Goal: Task Accomplishment & Management: Manage account settings

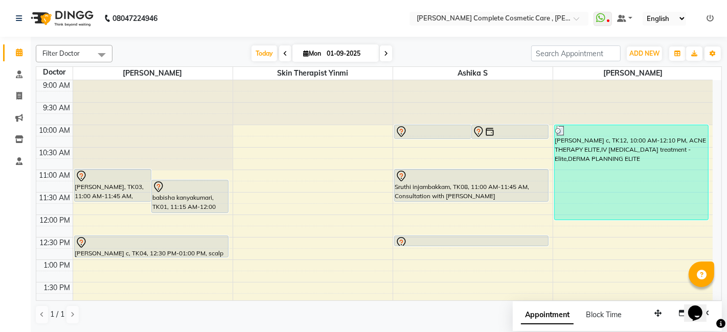
click at [384, 54] on icon at bounding box center [386, 54] width 4 height 6
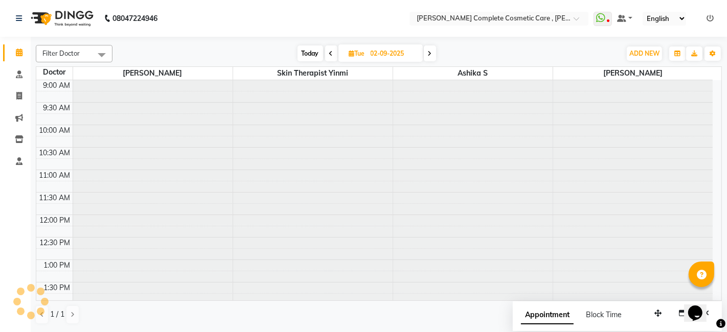
scroll to position [312, 0]
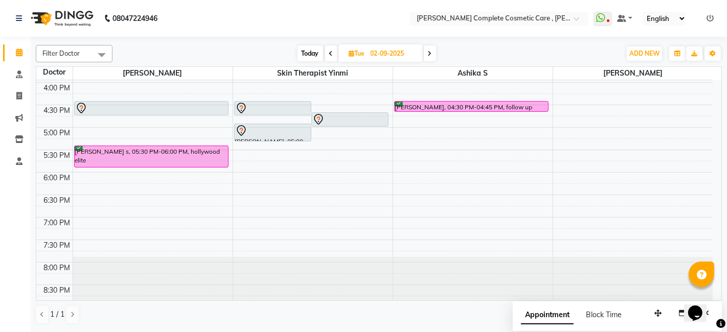
click at [431, 55] on icon at bounding box center [430, 54] width 4 height 6
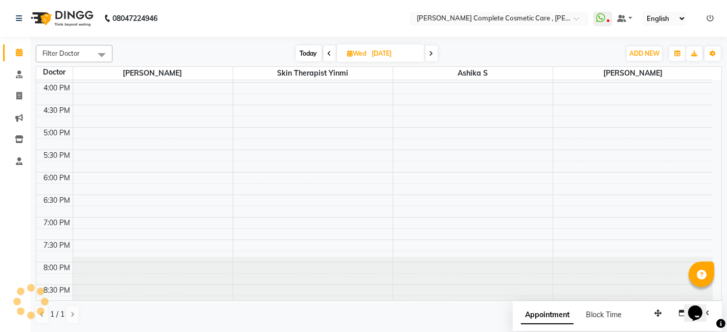
click at [431, 55] on icon at bounding box center [431, 54] width 4 height 6
type input "[DATE]"
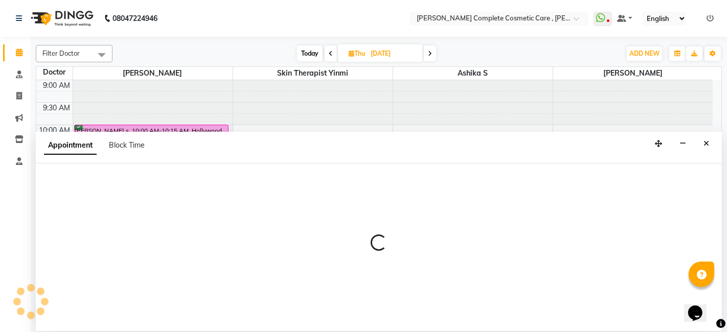
select select "67035"
select select "tentative"
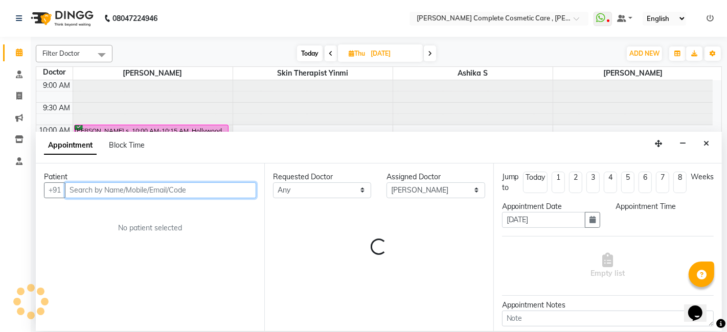
select select "780"
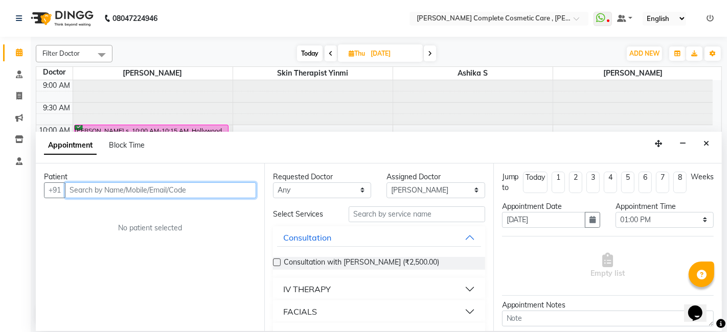
paste input "[PHONE_NUMBER]"
click at [110, 188] on input "[PHONE_NUMBER]" at bounding box center [137, 190] width 144 height 16
click at [83, 188] on input "[PHONE_NUMBER]" at bounding box center [137, 190] width 144 height 16
click at [121, 187] on input "9940188954" at bounding box center [137, 190] width 144 height 16
type input "9940188954"
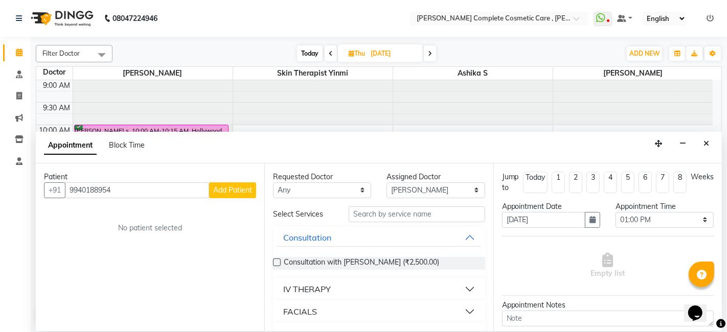
click at [232, 190] on span "Add Patient" at bounding box center [232, 190] width 39 height 9
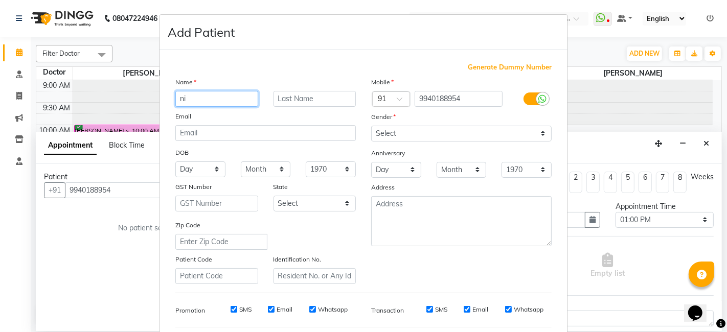
type input "n"
type input "Nithya"
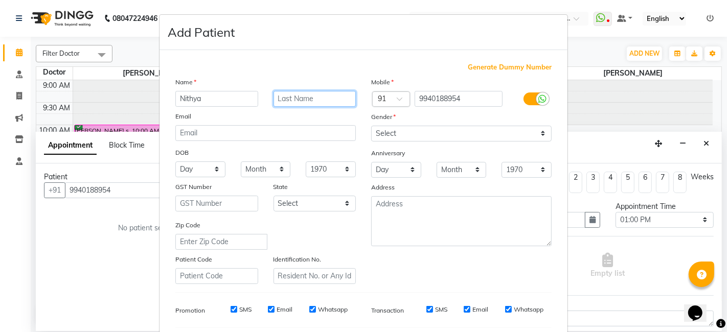
click at [290, 105] on input "text" at bounding box center [314, 99] width 83 height 16
type input "madhu"
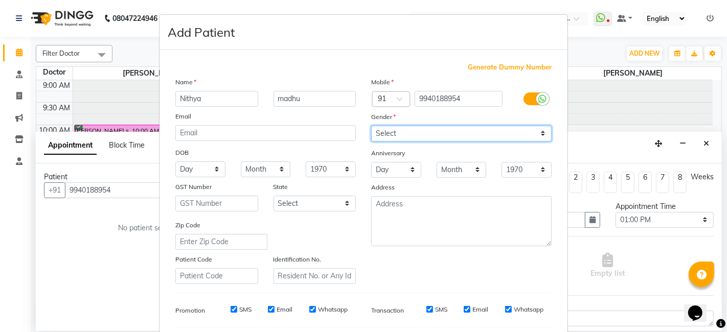
click at [385, 130] on select "Select [DEMOGRAPHIC_DATA] [DEMOGRAPHIC_DATA] Other Prefer Not To Say" at bounding box center [461, 134] width 180 height 16
select select "[DEMOGRAPHIC_DATA]"
click at [371, 126] on select "Select [DEMOGRAPHIC_DATA] [DEMOGRAPHIC_DATA] Other Prefer Not To Say" at bounding box center [461, 134] width 180 height 16
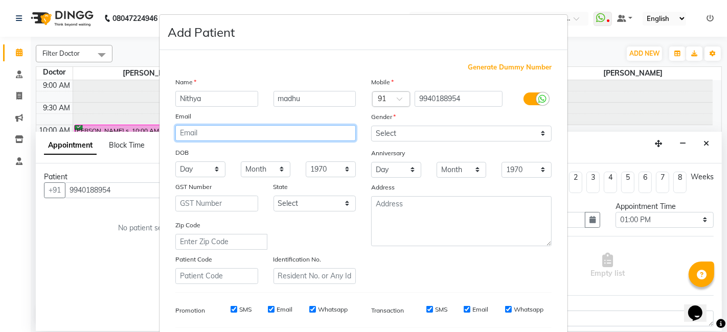
click at [317, 139] on input "email" at bounding box center [265, 133] width 180 height 16
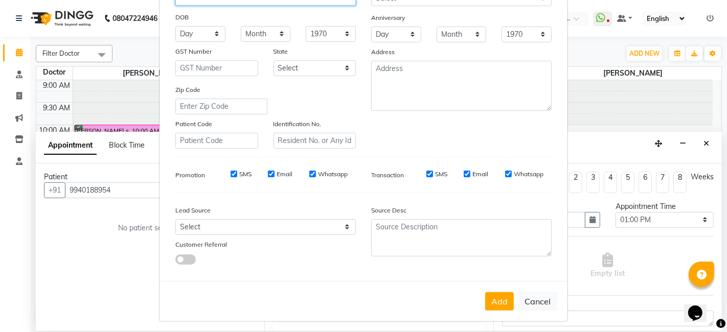
scroll to position [139, 0]
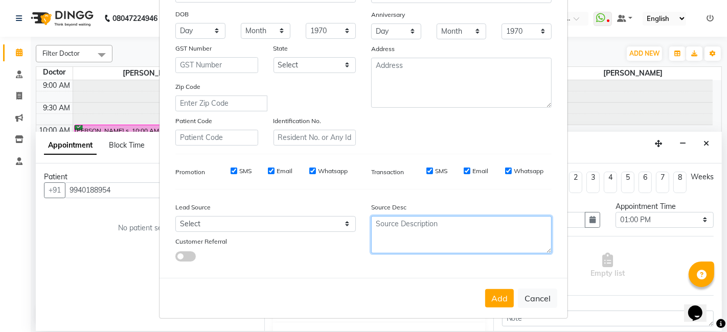
click at [384, 230] on textarea at bounding box center [461, 234] width 180 height 37
type textarea "volunteer"
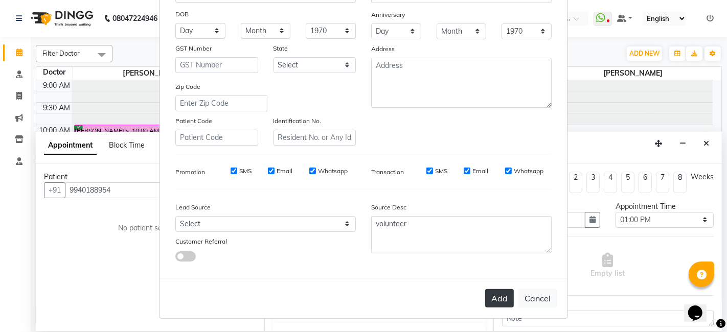
click at [488, 298] on button "Add" at bounding box center [499, 298] width 29 height 18
type input "99******54"
select select
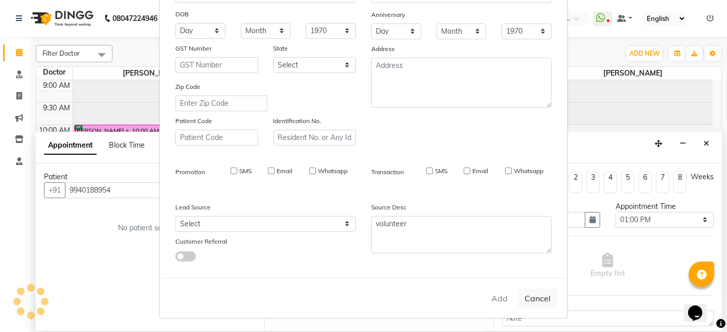
select select
checkbox input "false"
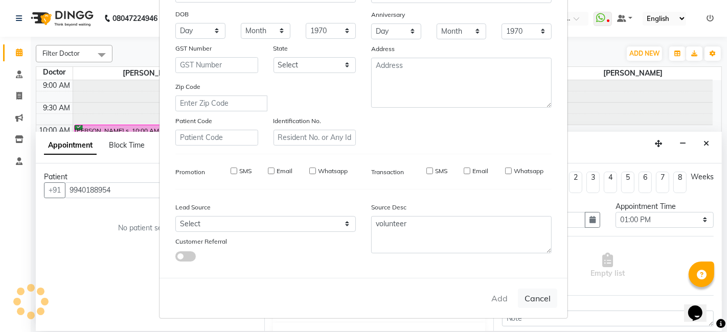
checkbox input "false"
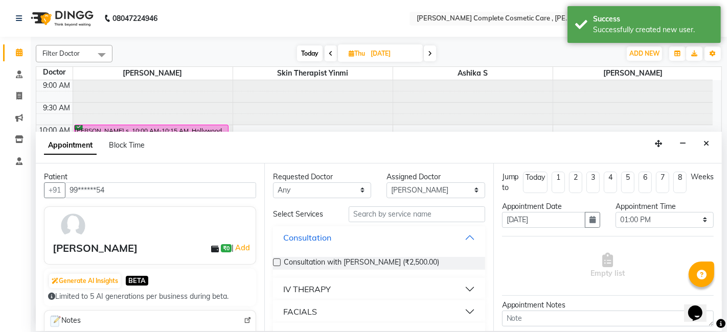
click at [444, 241] on button "Consultation" at bounding box center [378, 237] width 203 height 18
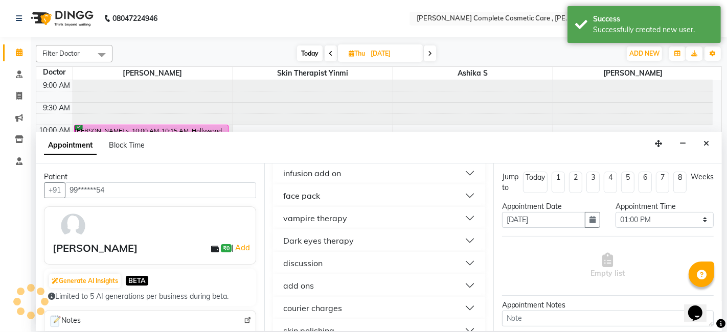
scroll to position [510, 0]
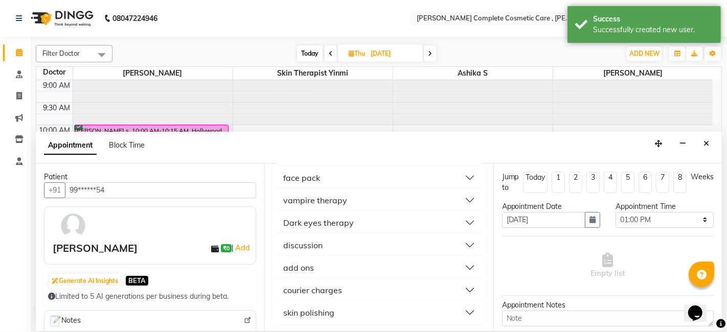
click at [436, 245] on button "discussion" at bounding box center [378, 245] width 203 height 18
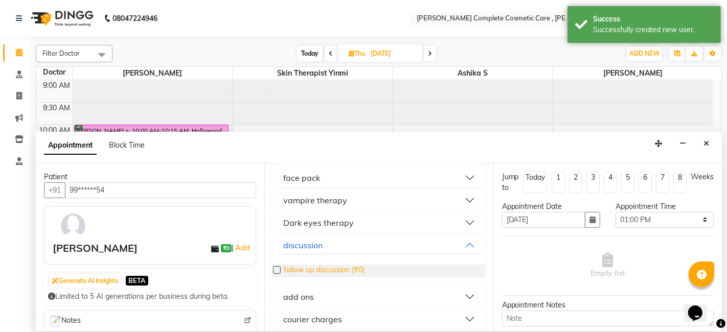
click at [353, 266] on span "follow up discussion (₹0)" at bounding box center [324, 271] width 81 height 13
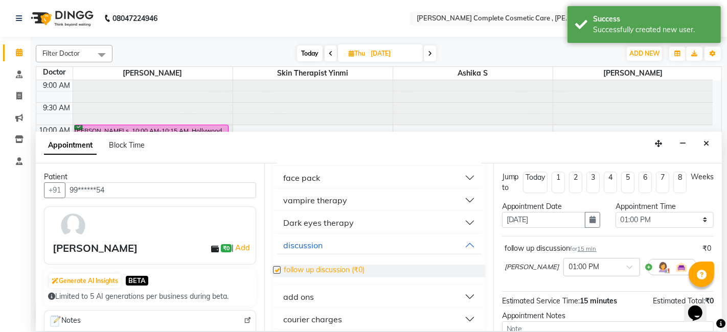
checkbox input "false"
click at [383, 244] on button "discussion" at bounding box center [378, 245] width 203 height 18
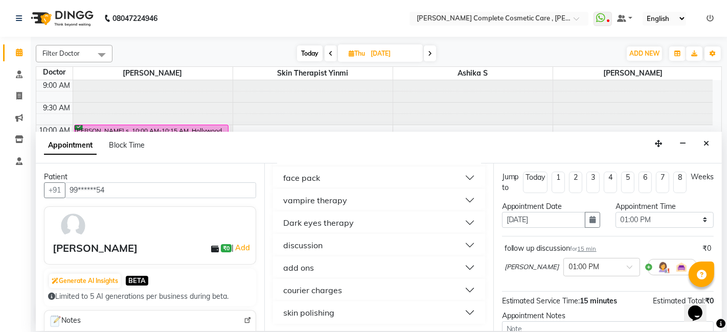
scroll to position [101, 0]
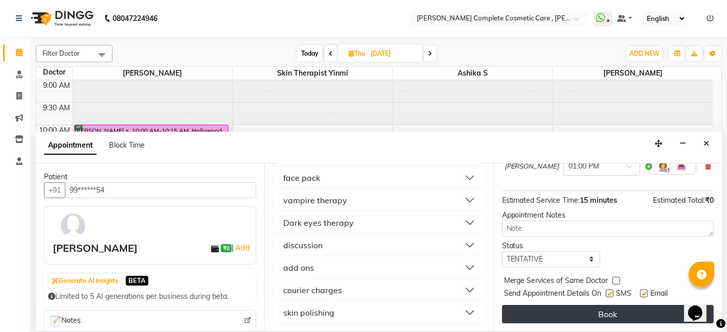
click at [645, 316] on button "Book" at bounding box center [608, 314] width 212 height 18
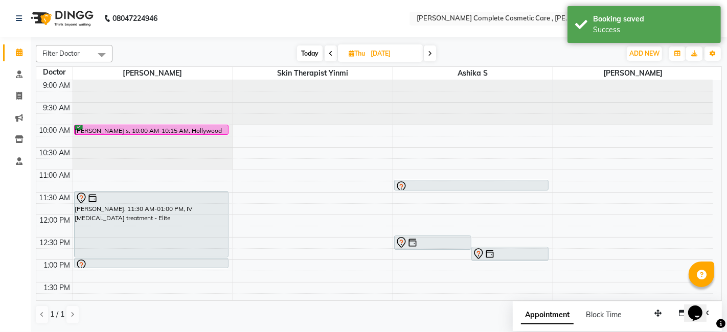
click at [332, 55] on span at bounding box center [331, 53] width 12 height 16
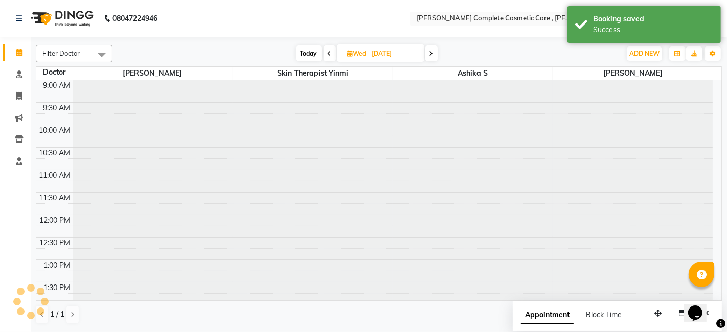
click at [332, 55] on span at bounding box center [330, 53] width 12 height 16
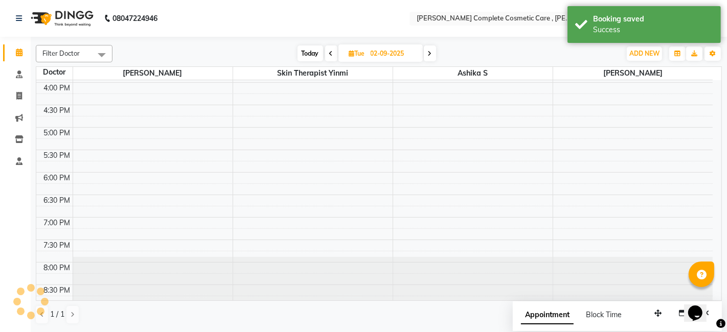
scroll to position [0, 0]
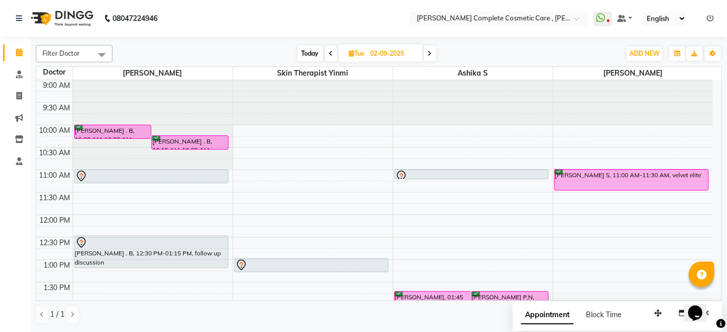
click at [432, 55] on span at bounding box center [430, 53] width 12 height 16
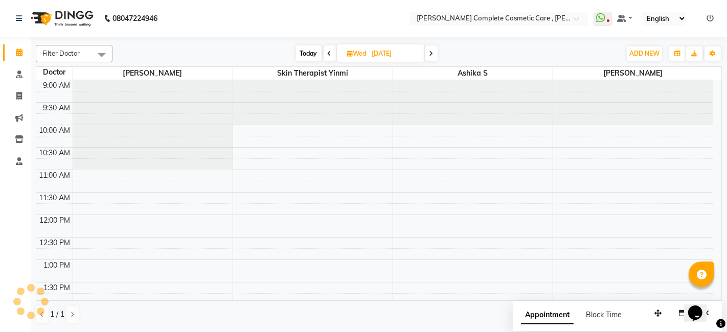
scroll to position [312, 0]
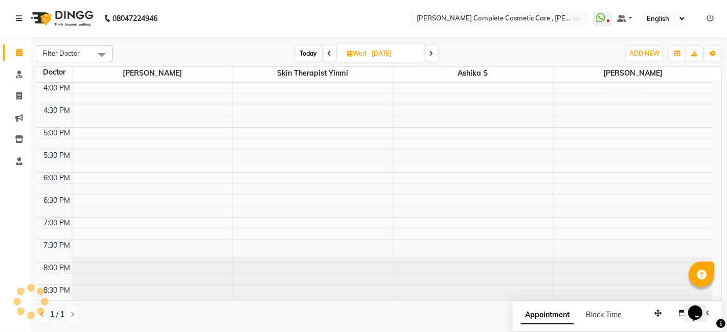
click at [432, 55] on icon at bounding box center [431, 54] width 4 height 6
type input "[DATE]"
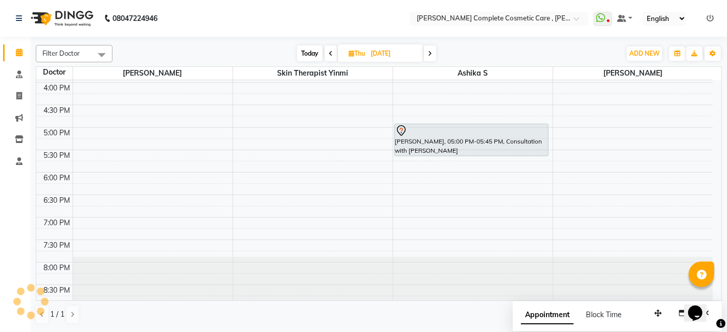
scroll to position [0, 0]
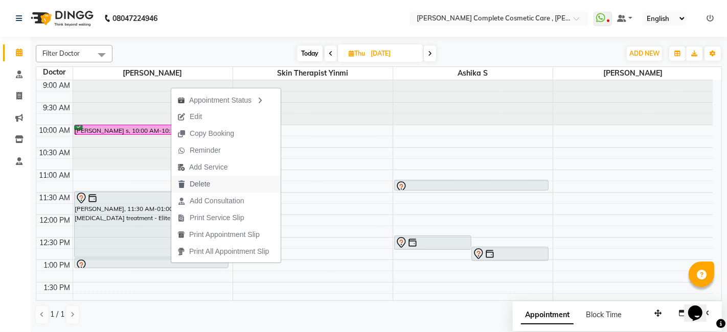
click at [198, 191] on span "Delete" at bounding box center [193, 184] width 45 height 17
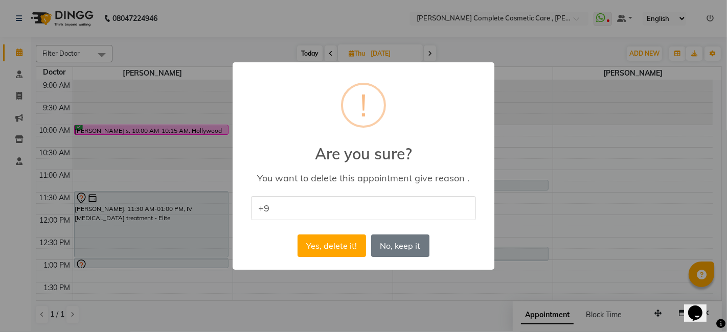
type input "+"
type input "volunteer"
click at [323, 242] on button "Yes, delete it!" at bounding box center [331, 246] width 68 height 22
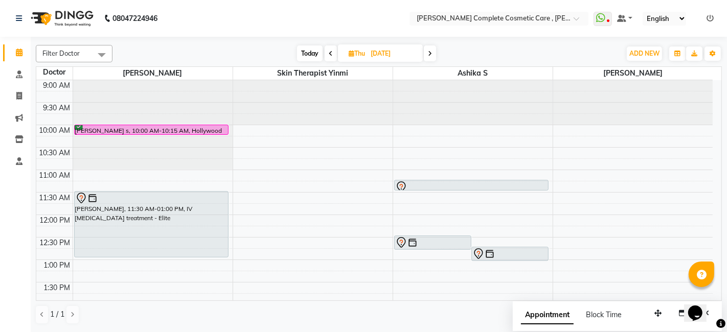
click at [309, 51] on span "Today" at bounding box center [310, 53] width 26 height 16
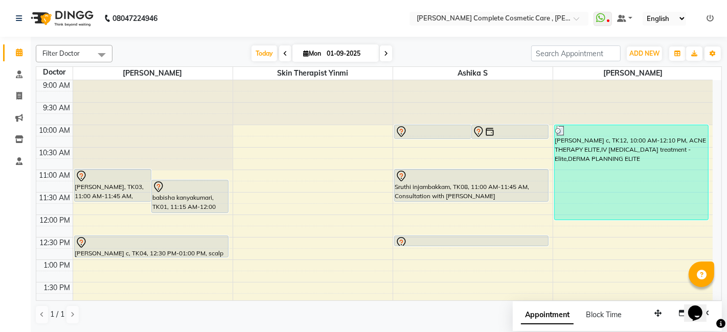
click at [388, 58] on span at bounding box center [386, 53] width 12 height 16
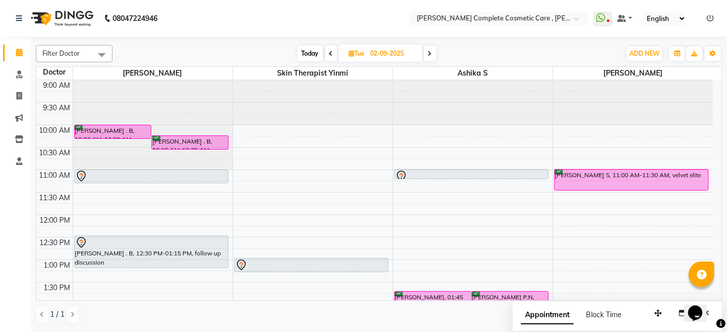
click at [430, 55] on icon at bounding box center [430, 54] width 4 height 6
type input "[DATE]"
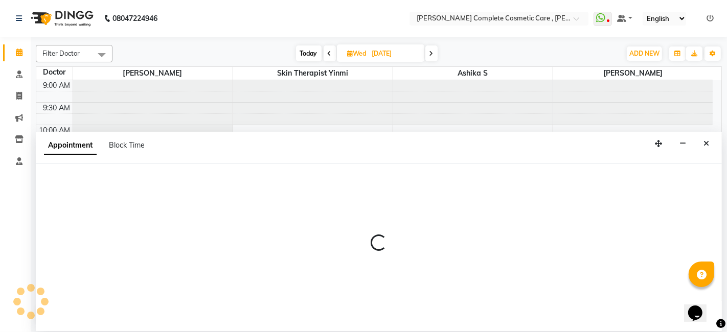
select select "83350"
select select "675"
select select "tentative"
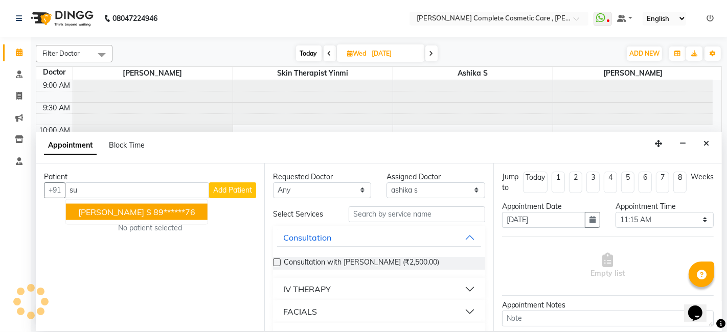
type input "s"
click at [144, 213] on span "[PERSON_NAME] Pattabiram" at bounding box center [134, 212] width 112 height 10
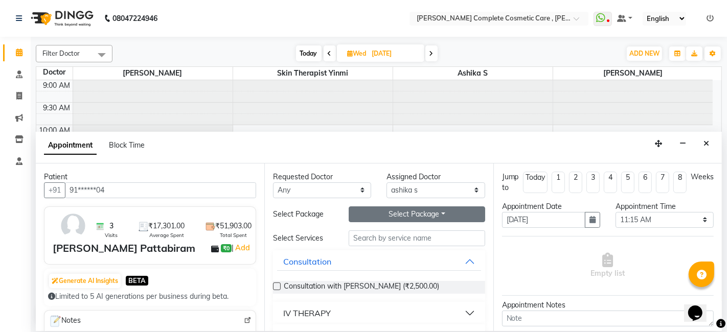
type input "91******04"
click at [385, 210] on button "Select Package Toggle Dropdown" at bounding box center [417, 215] width 136 height 16
click at [387, 240] on li "derma planning elite 3+1" at bounding box center [404, 235] width 111 height 15
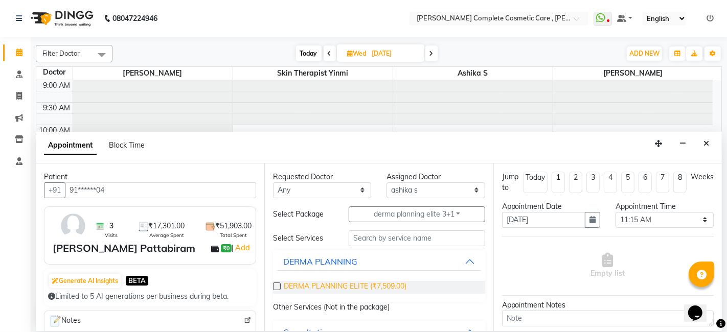
click at [284, 283] on span "DERMA PLANNING ELITE (₹7,509.00)" at bounding box center [345, 287] width 123 height 13
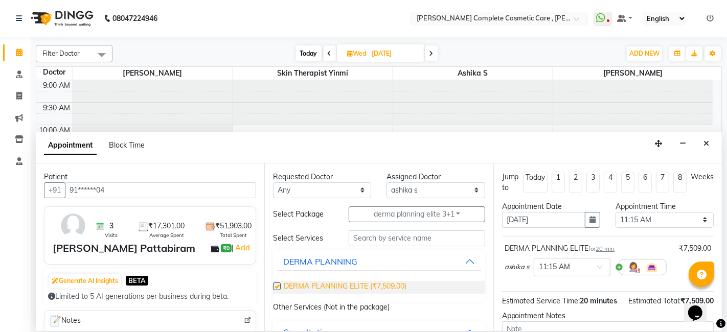
checkbox input "false"
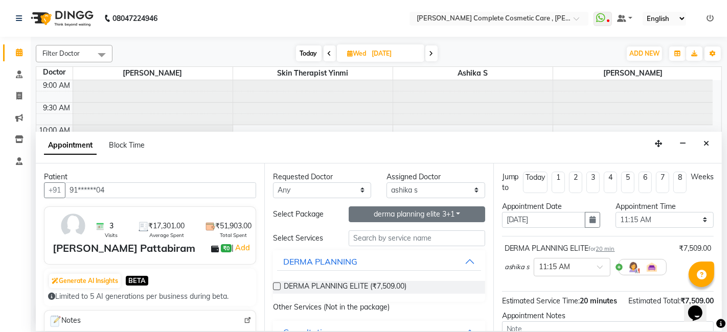
click at [413, 211] on button "derma planning elite 3+1" at bounding box center [417, 215] width 136 height 16
click at [393, 265] on li "ELITE ANTI ACNE 3+1" at bounding box center [404, 265] width 111 height 15
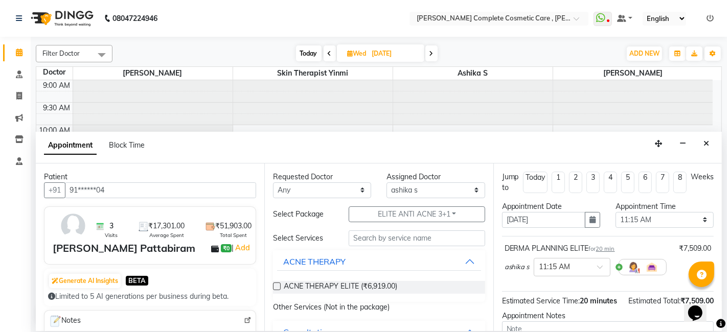
click at [274, 285] on label at bounding box center [277, 287] width 8 height 8
click at [274, 285] on input "checkbox" at bounding box center [276, 287] width 7 height 7
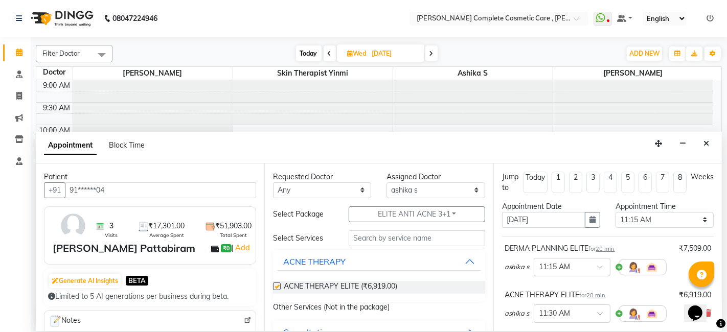
checkbox input "false"
click at [387, 239] on input "text" at bounding box center [417, 239] width 136 height 16
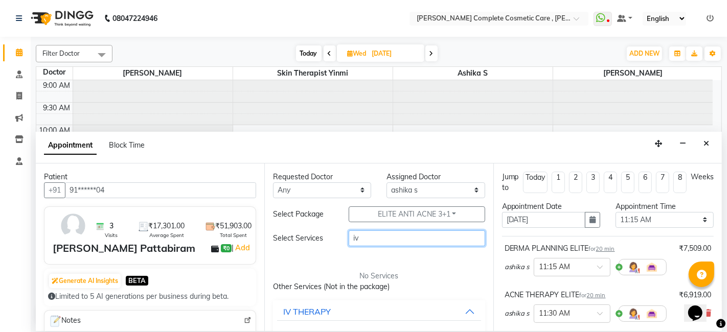
type input "i"
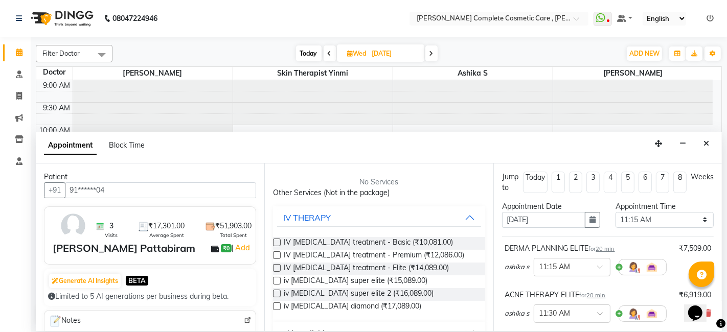
scroll to position [95, 0]
type input "skin"
click at [350, 266] on span "IV [MEDICAL_DATA] treatment - Elite (₹14,089.00)" at bounding box center [366, 268] width 165 height 13
checkbox input "false"
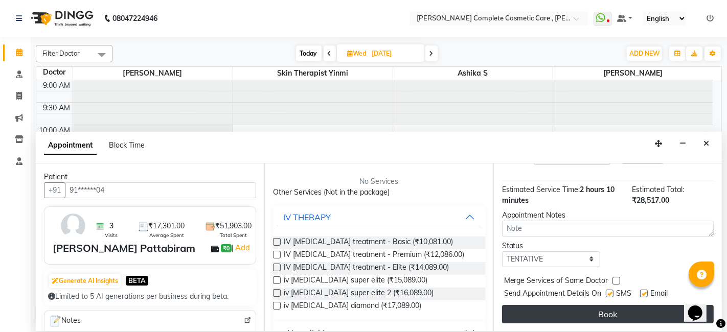
click at [608, 308] on button "Book" at bounding box center [608, 314] width 212 height 18
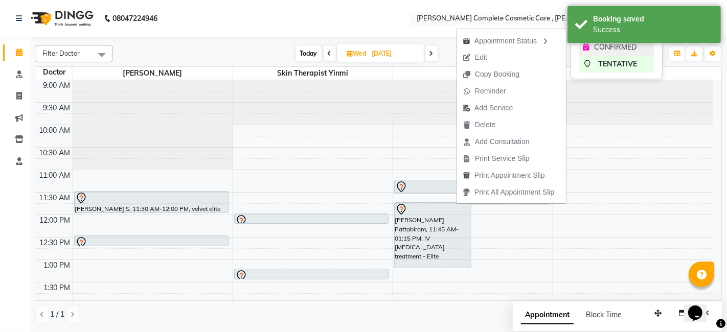
click at [582, 47] on div "CONFIRMED" at bounding box center [616, 47] width 75 height 17
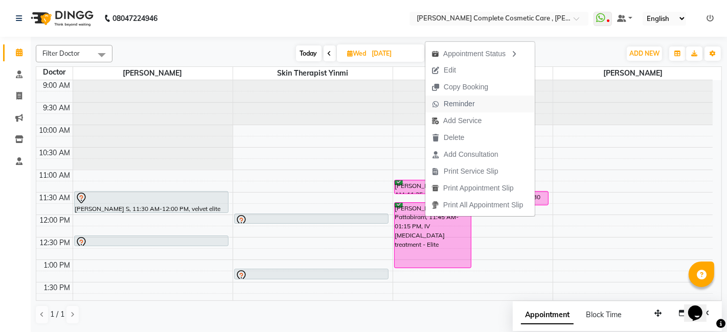
click at [447, 106] on span "Reminder" at bounding box center [459, 104] width 31 height 11
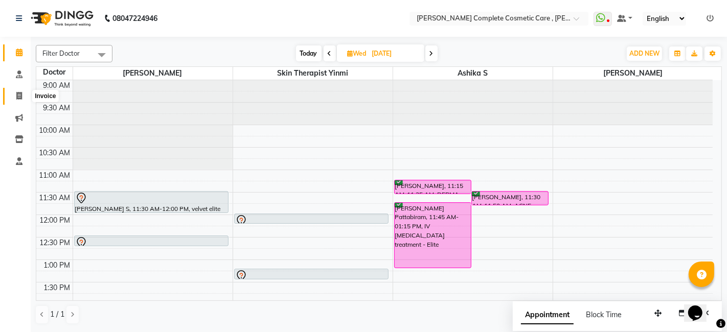
click at [17, 97] on icon at bounding box center [19, 96] width 6 height 8
select select "service"
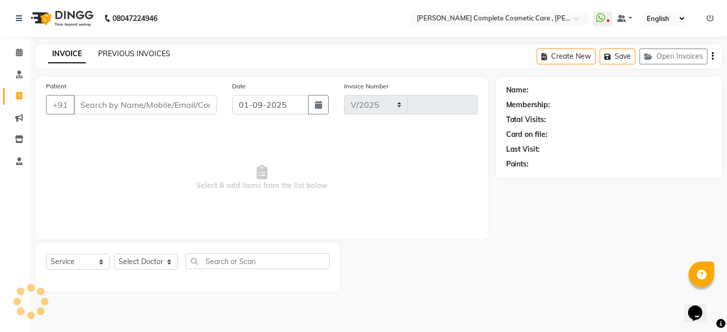
select select "7560"
type input "0579"
click at [155, 49] on div "PREVIOUS INVOICES" at bounding box center [134, 54] width 72 height 11
click at [152, 51] on link "PREVIOUS INVOICES" at bounding box center [134, 53] width 72 height 9
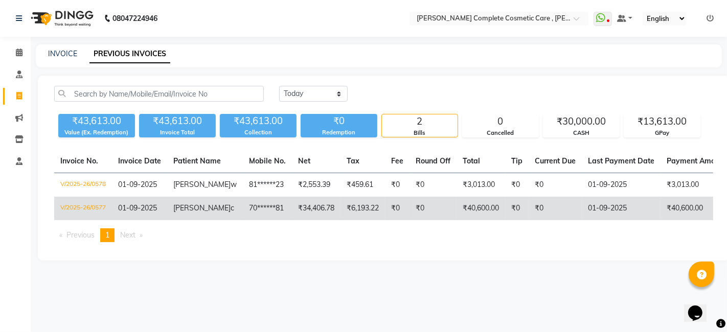
click at [187, 213] on span "[PERSON_NAME]" at bounding box center [201, 207] width 57 height 9
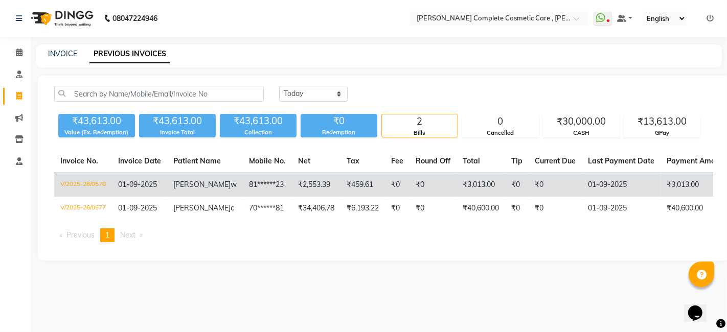
click at [101, 178] on td "V/2025-26/0578" at bounding box center [83, 185] width 58 height 24
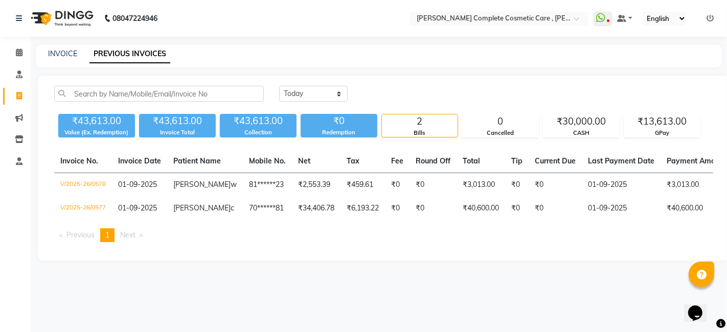
click at [60, 60] on div "INVOICE PREVIOUS INVOICES" at bounding box center [379, 55] width 686 height 23
click at [60, 56] on link "INVOICE" at bounding box center [62, 53] width 29 height 9
select select "service"
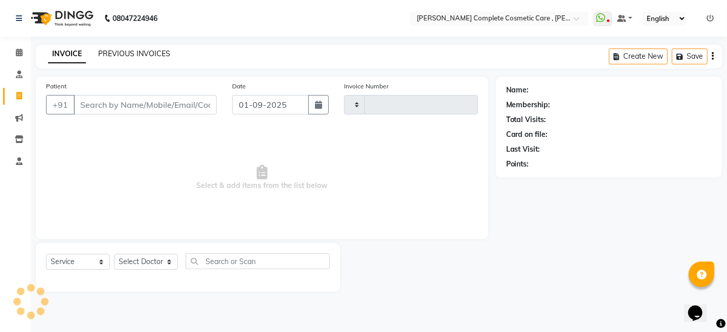
click at [126, 53] on link "PREVIOUS INVOICES" at bounding box center [134, 53] width 72 height 9
